Goal: Information Seeking & Learning: Learn about a topic

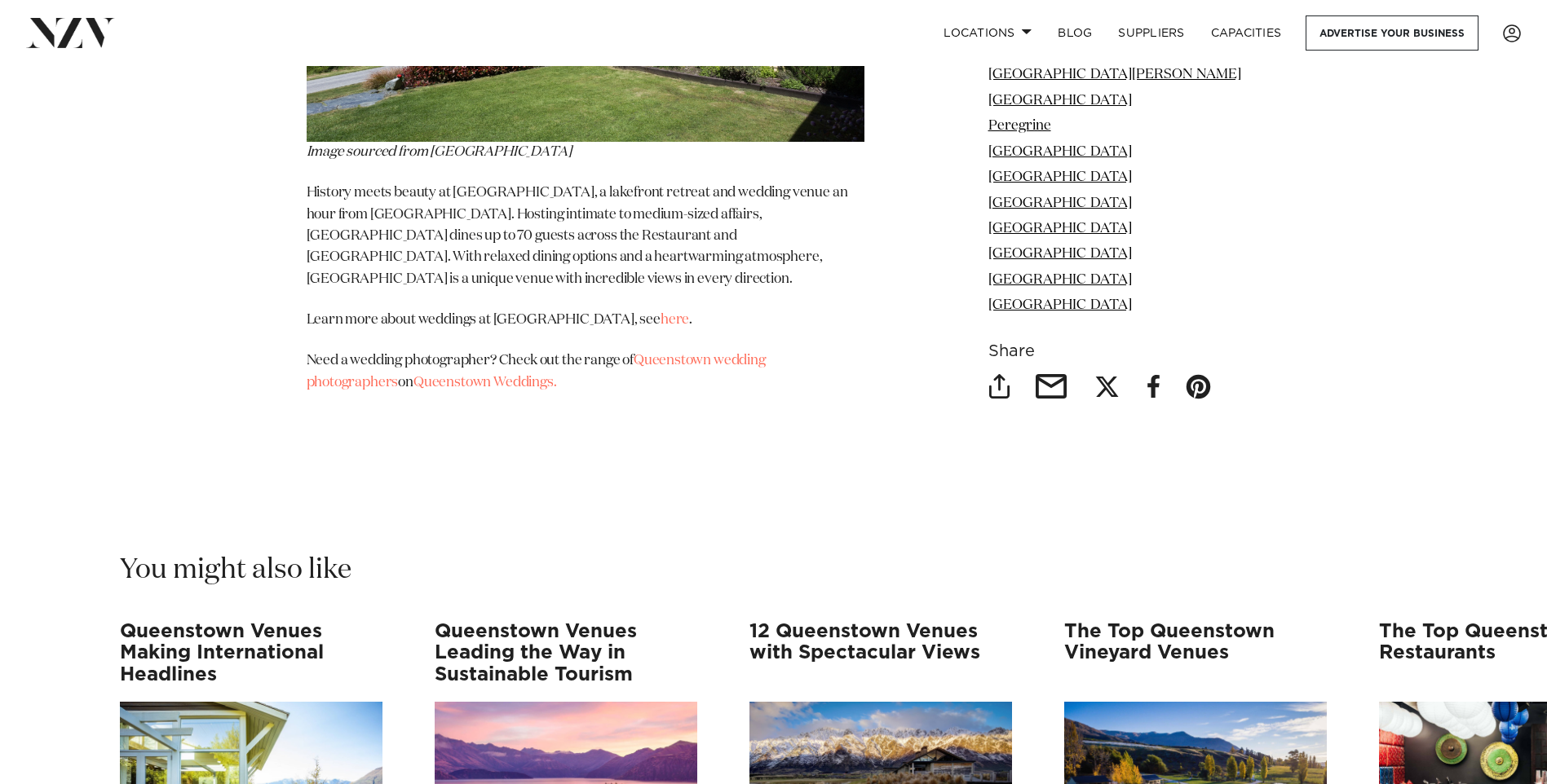
scroll to position [15514, 0]
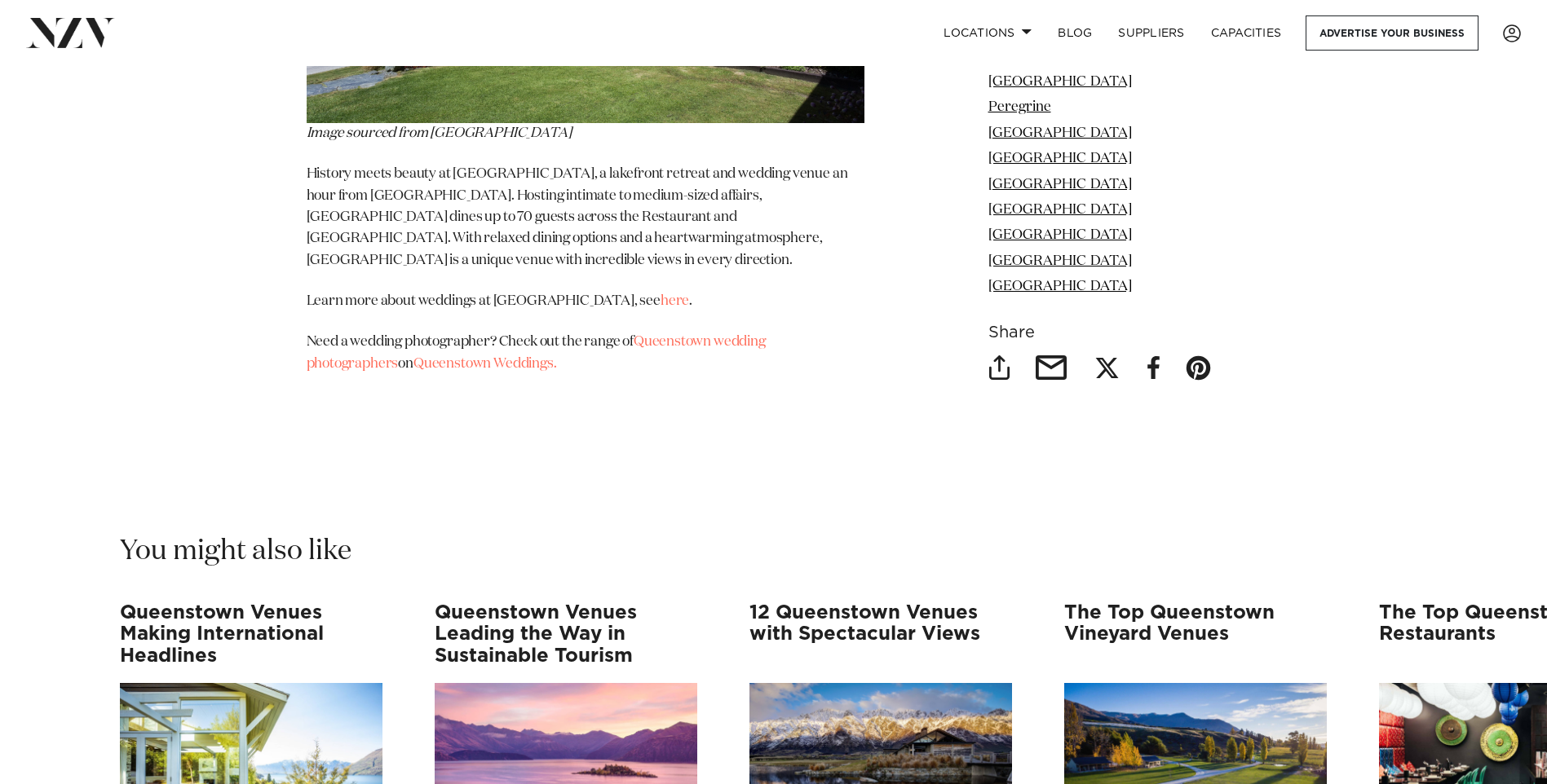
click at [1182, 684] on img "4 / 12" at bounding box center [1195, 772] width 263 height 176
click at [1242, 684] on img "4 / 12" at bounding box center [1195, 772] width 263 height 176
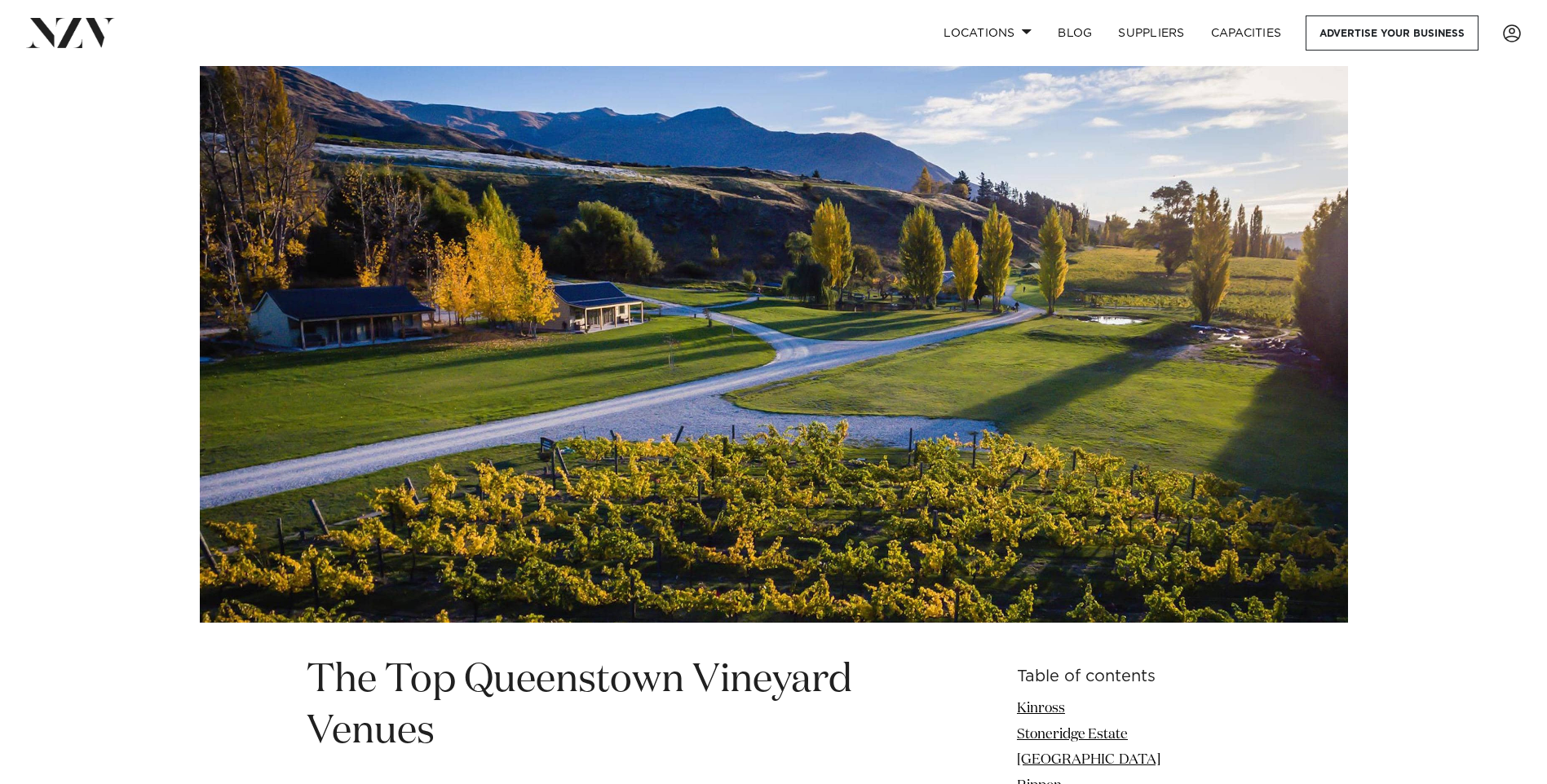
click at [1316, 360] on img at bounding box center [774, 344] width 1148 height 557
click at [1297, 289] on img at bounding box center [774, 344] width 1148 height 557
click at [361, 325] on img at bounding box center [774, 344] width 1148 height 557
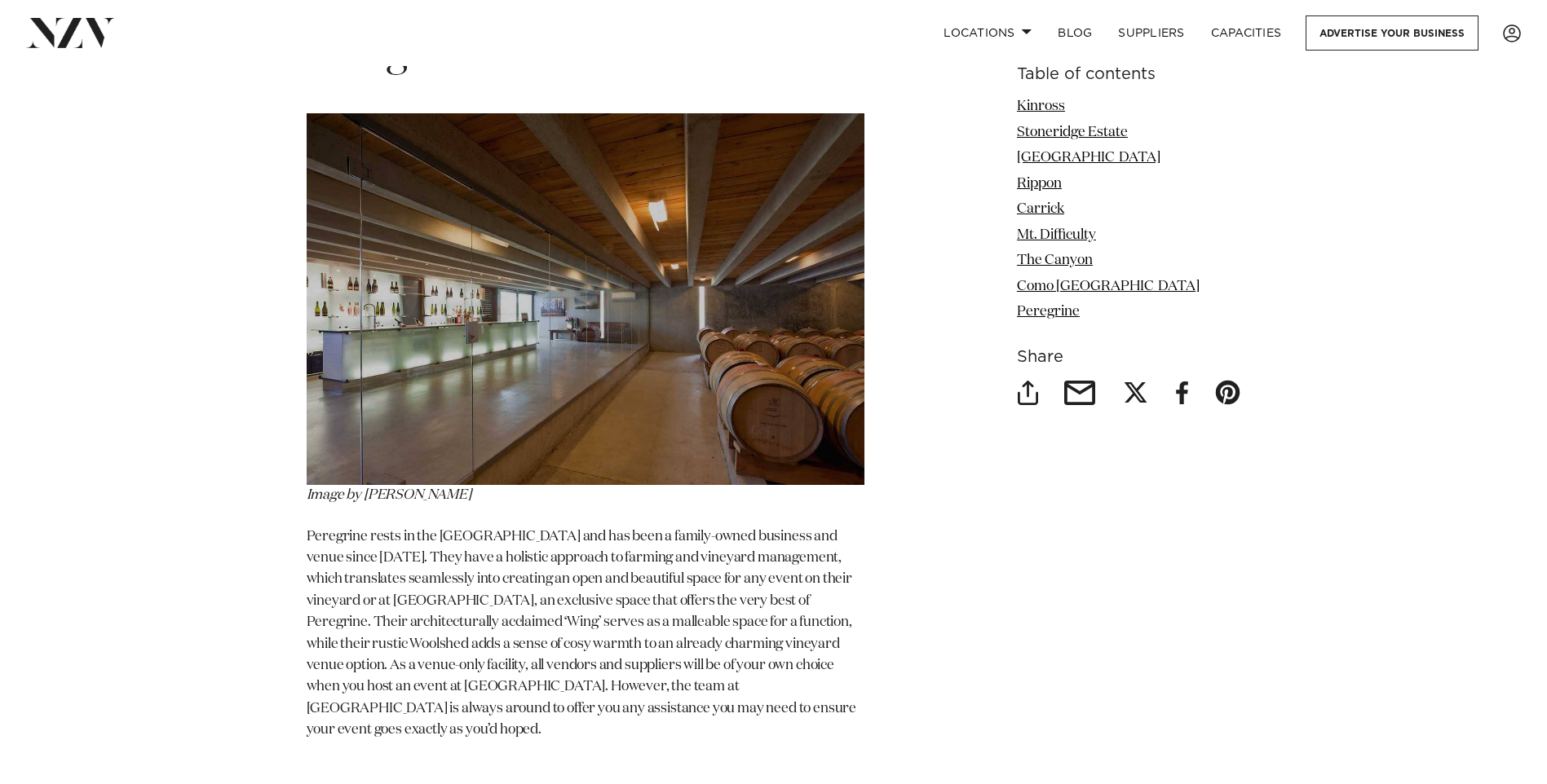
scroll to position [4354, 0]
